Goal: Information Seeking & Learning: Learn about a topic

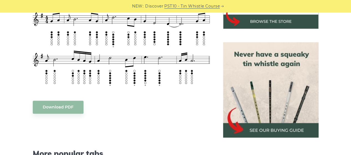
scroll to position [224, 0]
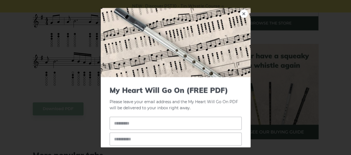
drag, startPoint x: 119, startPoint y: 56, endPoint x: 241, endPoint y: -34, distance: 152.2
click at [240, 14] on link "×" at bounding box center [244, 13] width 8 height 8
drag, startPoint x: 99, startPoint y: 50, endPoint x: 190, endPoint y: 49, distance: 91.3
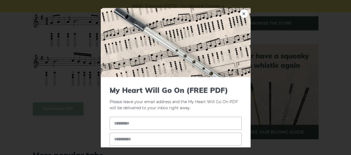
click at [244, 16] on img at bounding box center [176, 42] width 150 height 69
click at [240, 14] on link "×" at bounding box center [244, 13] width 8 height 8
click at [243, 12] on link "×" at bounding box center [244, 13] width 8 height 8
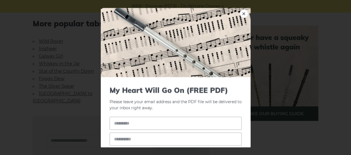
scroll to position [357, 0]
click at [240, 16] on link "×" at bounding box center [244, 13] width 8 height 8
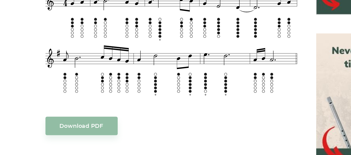
scroll to position [198, 0]
